Goal: Task Accomplishment & Management: Use online tool/utility

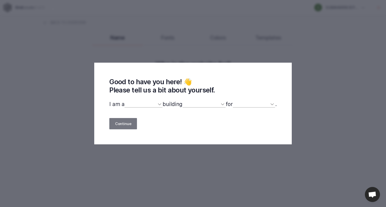
select select
click at [157, 105] on select "designer developer marketer entrepreneur maker person" at bounding box center [143, 104] width 38 height 7
select select "other"
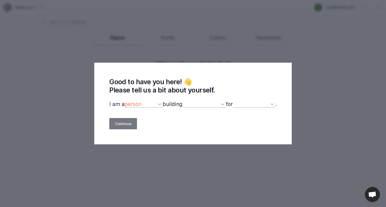
click at [124, 101] on select "designer developer marketer entrepreneur maker person" at bounding box center [143, 104] width 38 height 7
select select
click at [223, 104] on select "a website(s) a portfolio a webshop(s) experiments something else" at bounding box center [203, 104] width 43 height 7
select select "webshop"
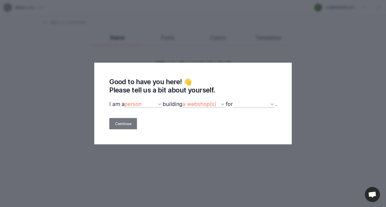
click at [183, 101] on select "a website(s) a portfolio a webshop(s) experiments something else" at bounding box center [203, 104] width 43 height 7
select select
click at [222, 106] on select "a website(s) a portfolio a webshop(s) experiments something else" at bounding box center [203, 104] width 43 height 7
select select "website"
click at [183, 101] on select "a website(s) a portfolio a webshop(s) experiments something else" at bounding box center [203, 104] width 43 height 7
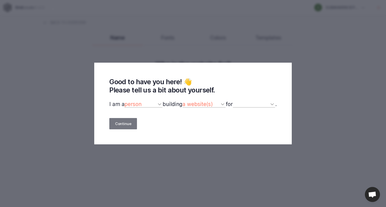
click at [273, 104] on select "myself our company a client a friend clients my dog (other)" at bounding box center [254, 104] width 42 height 7
select select "other"
click at [235, 101] on select "myself our company a client a friend clients my dog (other)" at bounding box center [254, 104] width 42 height 7
click at [126, 123] on button "Continue" at bounding box center [123, 123] width 28 height 11
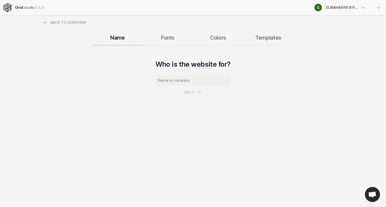
click at [170, 81] on input "text" at bounding box center [192, 80] width 75 height 11
type input "pet shop"
click at [194, 88] on button "Next" at bounding box center [192, 93] width 29 height 14
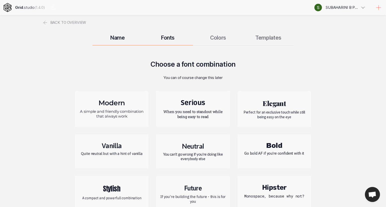
click at [186, 113] on p "When you need to standout while being easy to read" at bounding box center [193, 114] width 66 height 10
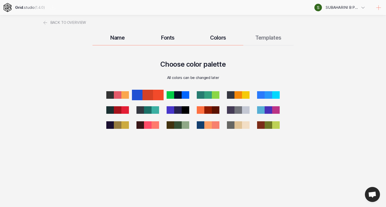
click at [150, 94] on div at bounding box center [147, 95] width 11 height 11
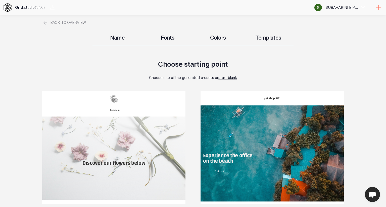
click at [258, 35] on h3 "Templates" at bounding box center [268, 38] width 50 height 6
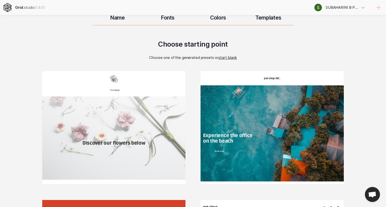
scroll to position [20, 0]
click at [274, 17] on h3 "Templates" at bounding box center [268, 18] width 50 height 6
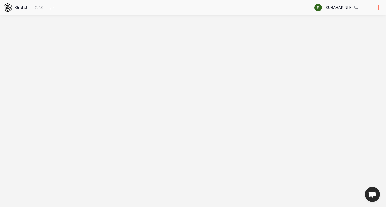
scroll to position [0, 0]
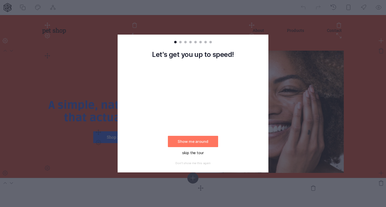
click at [192, 155] on button "skip the tour" at bounding box center [193, 152] width 50 height 11
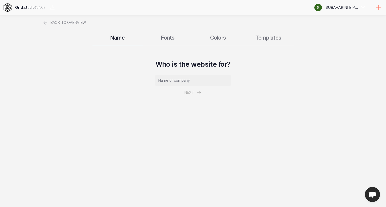
click at [177, 76] on input "text" at bounding box center [192, 80] width 75 height 11
type input "pet shop"
click at [194, 90] on button "Next" at bounding box center [192, 93] width 29 height 14
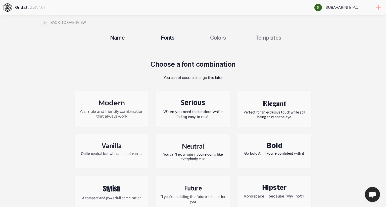
click at [189, 153] on p "You can't go wrong if you're doing like everybody else" at bounding box center [193, 156] width 66 height 9
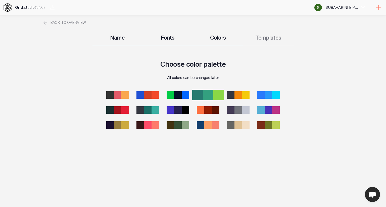
click at [210, 96] on div at bounding box center [208, 95] width 11 height 11
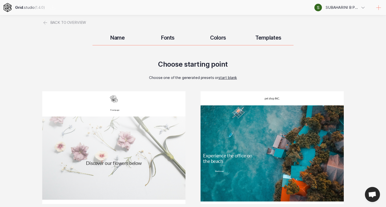
click at [268, 38] on h3 "Templates" at bounding box center [268, 38] width 50 height 6
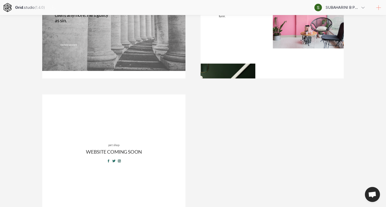
scroll to position [522, 0]
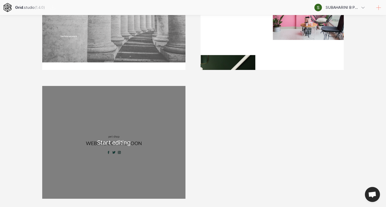
click at [152, 156] on div "pet shop WEBSITE COMING SOON" at bounding box center [113, 142] width 143 height 113
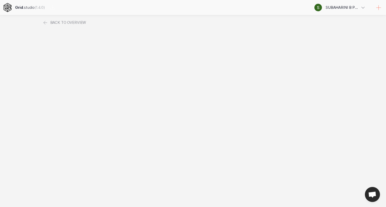
scroll to position [0, 0]
